Goal: Find specific page/section: Find specific page/section

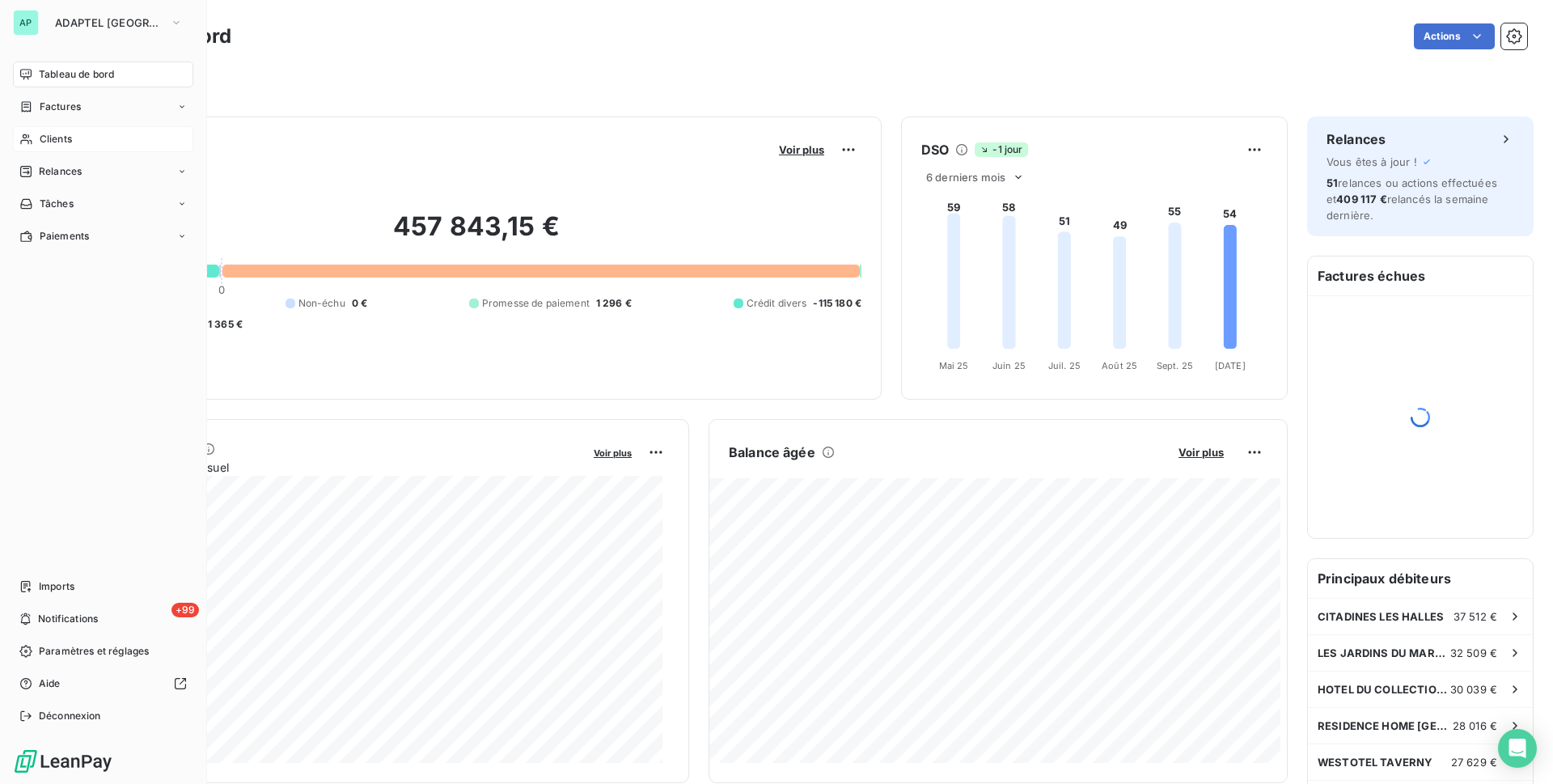
click at [62, 141] on span "Clients" at bounding box center [56, 138] width 32 height 14
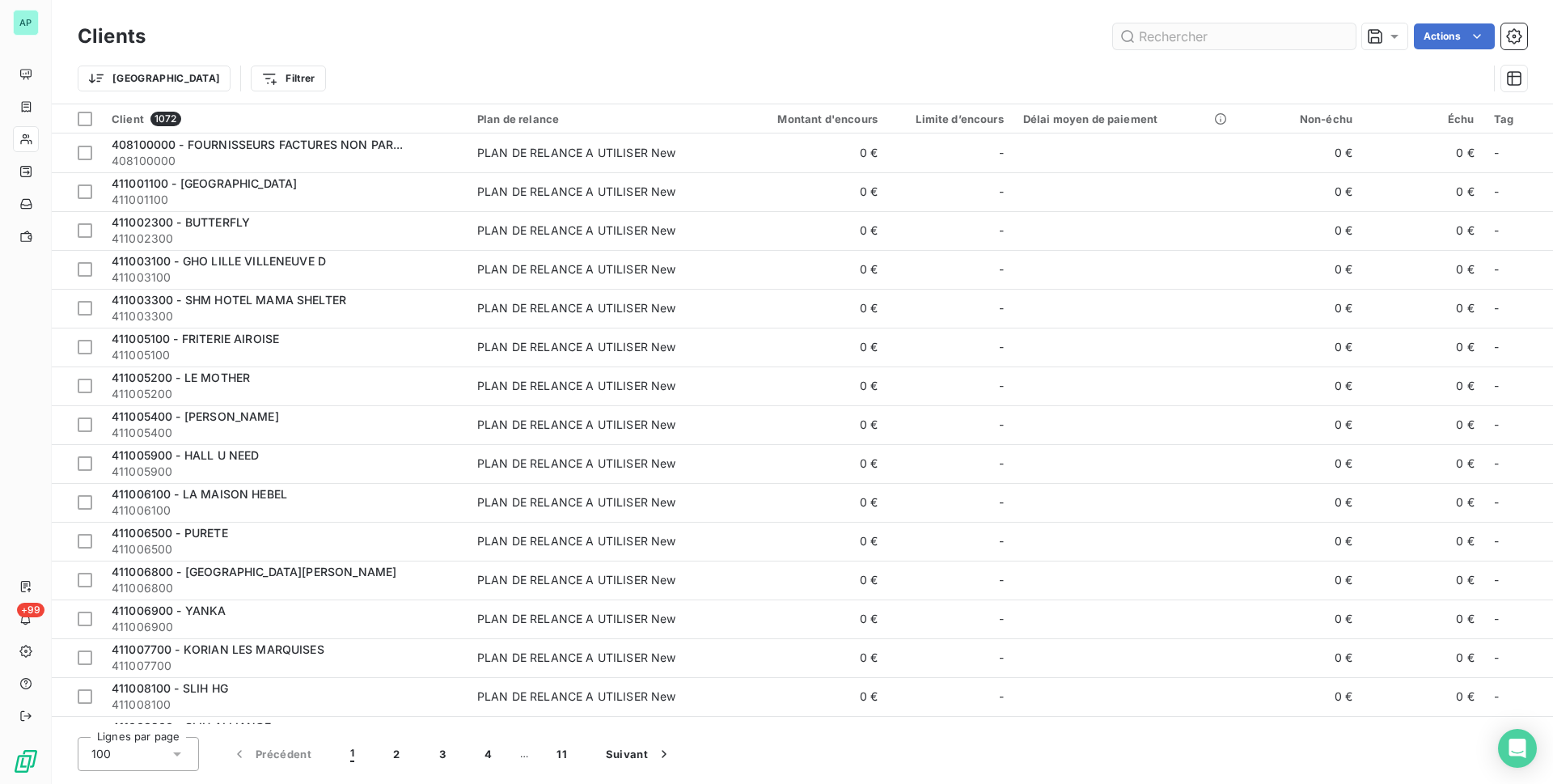
click at [1191, 40] on input "text" at bounding box center [1234, 36] width 243 height 26
click at [1190, 40] on input "text" at bounding box center [1234, 36] width 243 height 26
click at [1186, 46] on input "text" at bounding box center [1234, 36] width 243 height 26
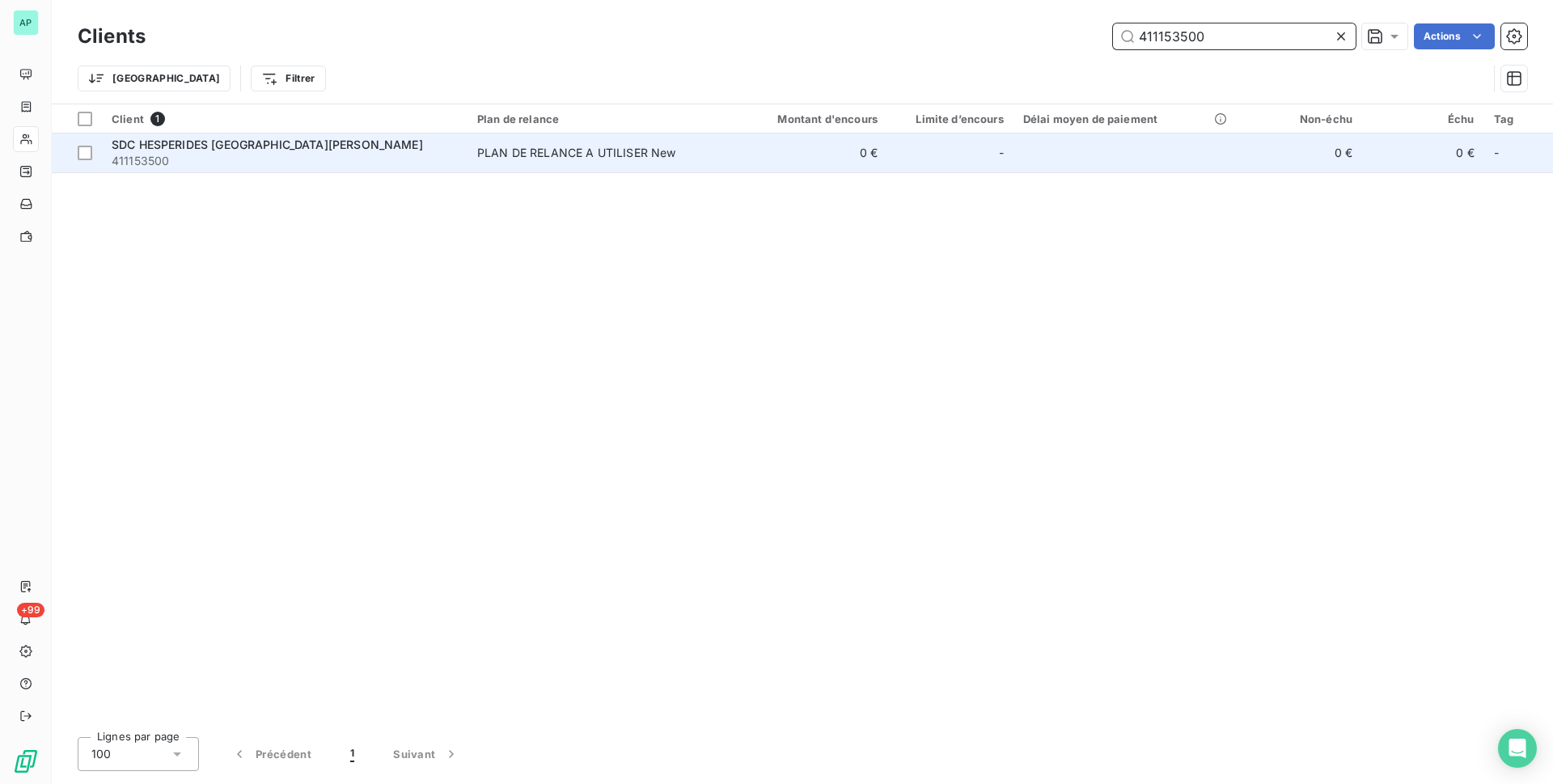
type input "411153500"
click at [446, 157] on span "411153500" at bounding box center [284, 160] width 347 height 16
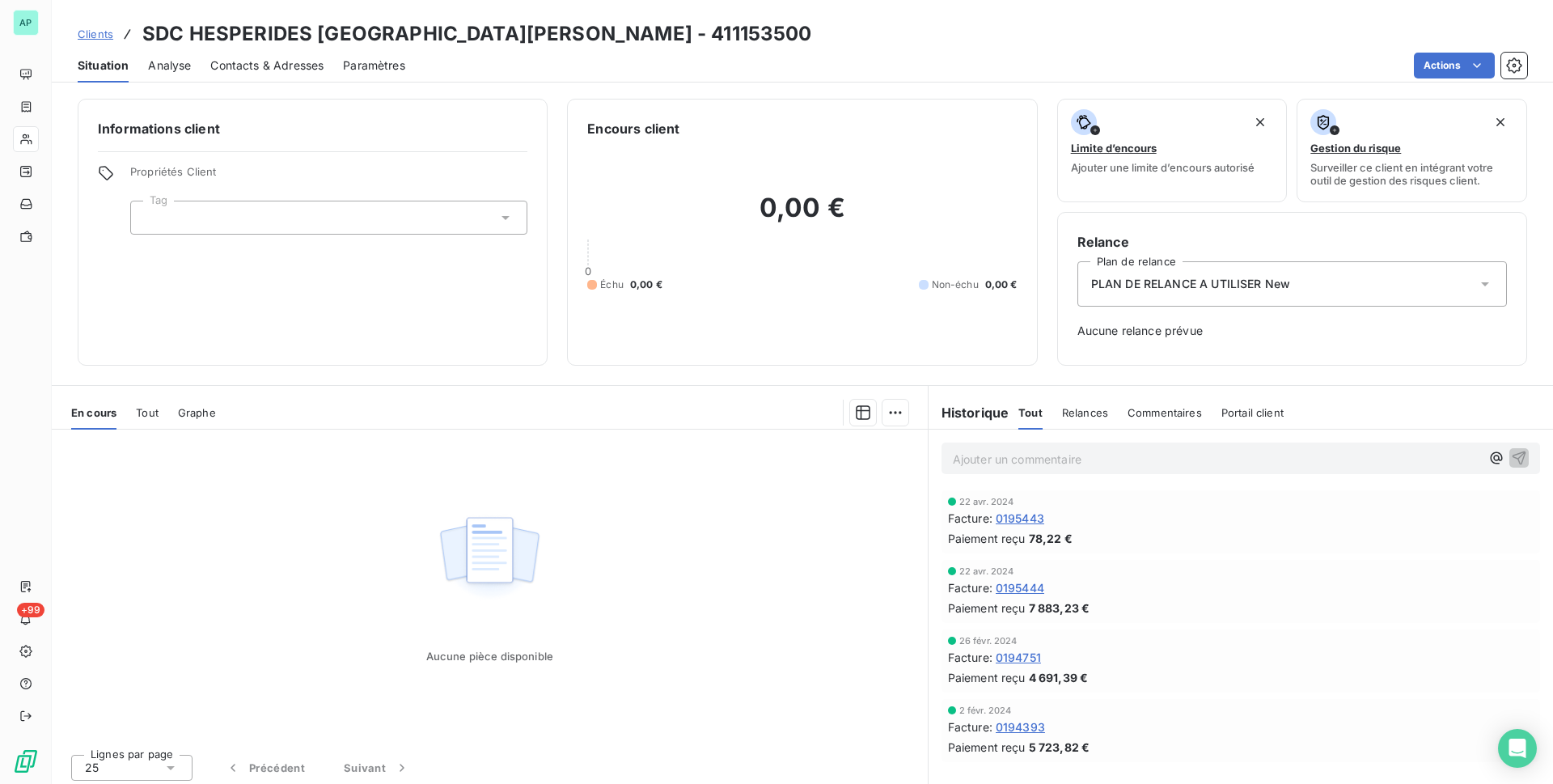
click at [246, 57] on span "Contacts & Adresses" at bounding box center [266, 65] width 113 height 16
